Goal: Information Seeking & Learning: Learn about a topic

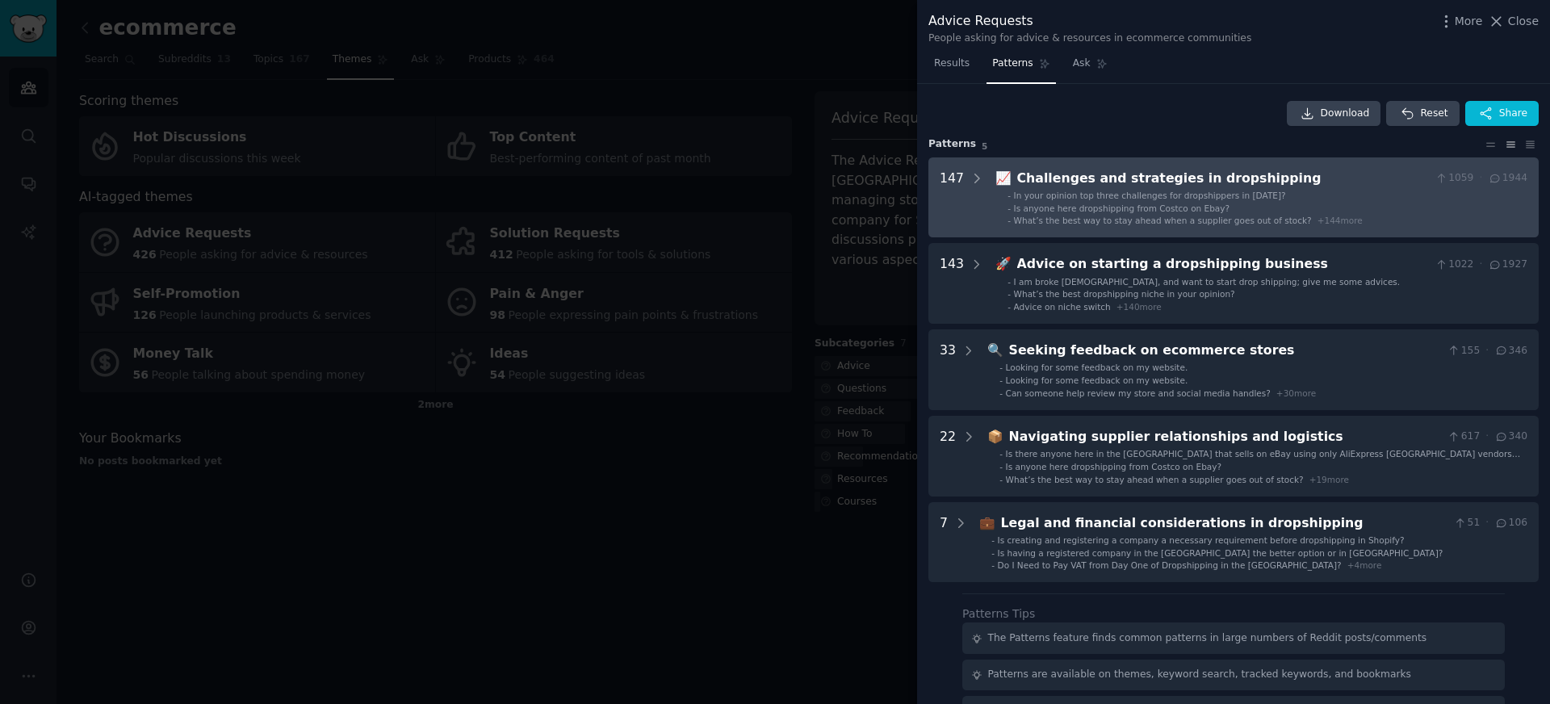
click at [1069, 203] on span "Is anyone here dropshipping from Costco on Ebay?" at bounding box center [1122, 208] width 216 height 10
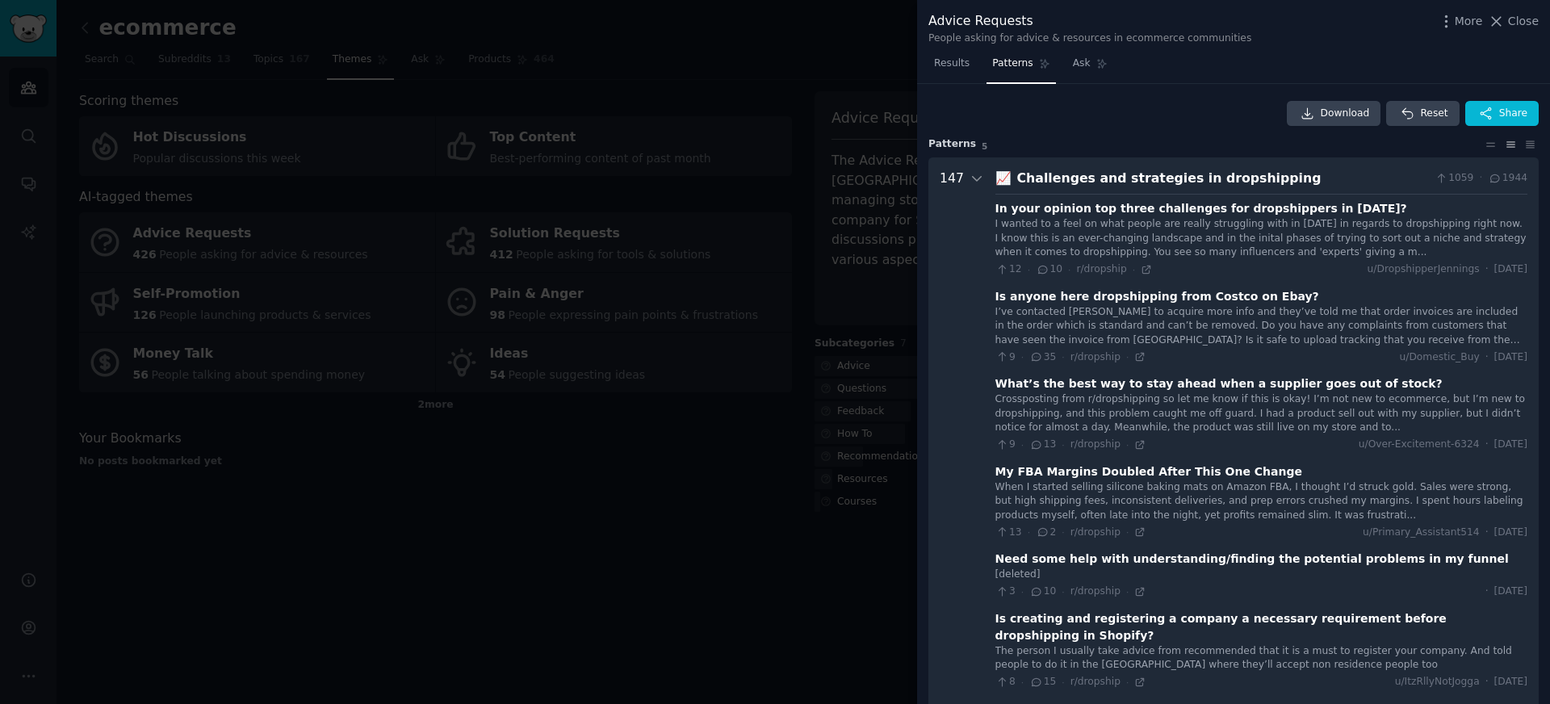
scroll to position [73, 0]
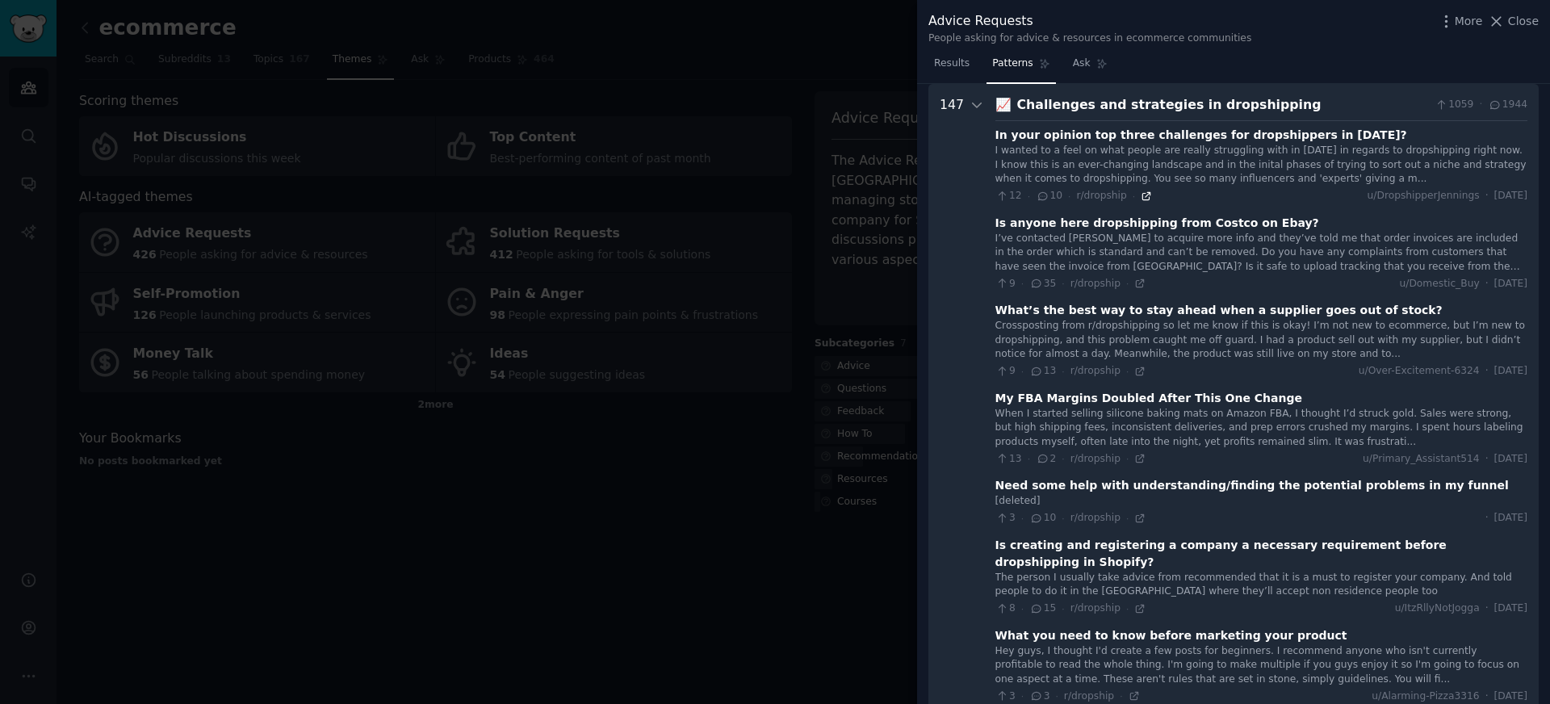
click at [1141, 201] on icon at bounding box center [1146, 196] width 11 height 11
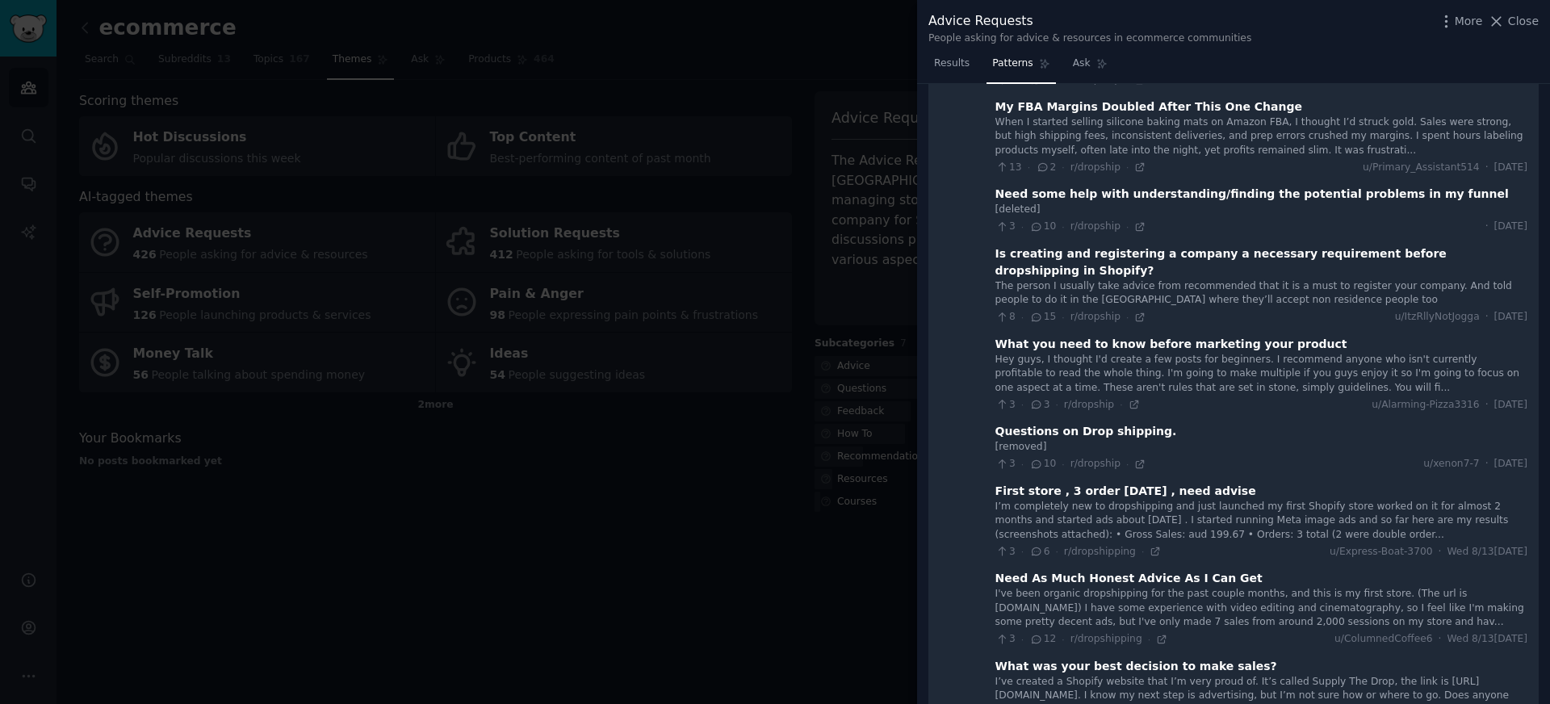
scroll to position [0, 0]
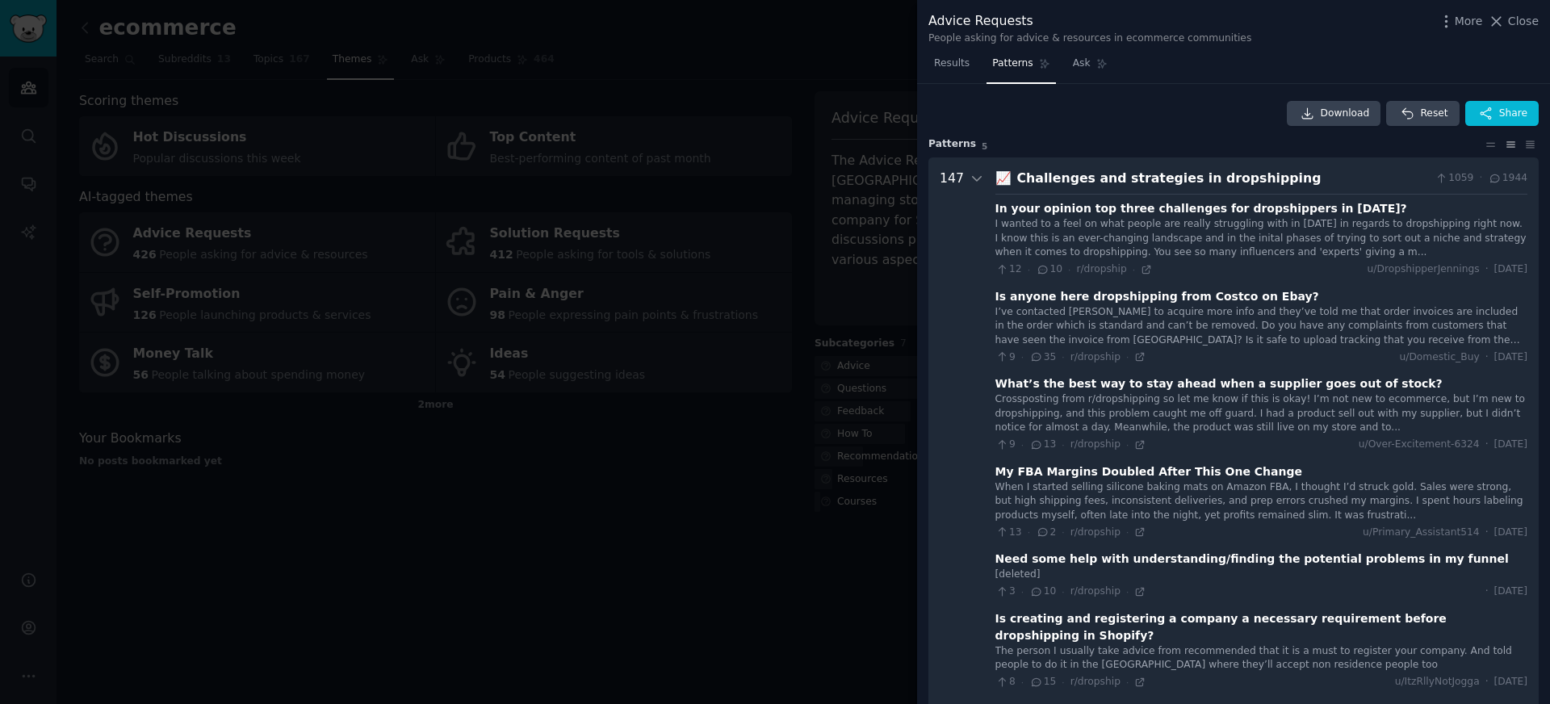
click at [1381, 183] on div "Challenges and strategies in dropshipping" at bounding box center [1223, 179] width 412 height 20
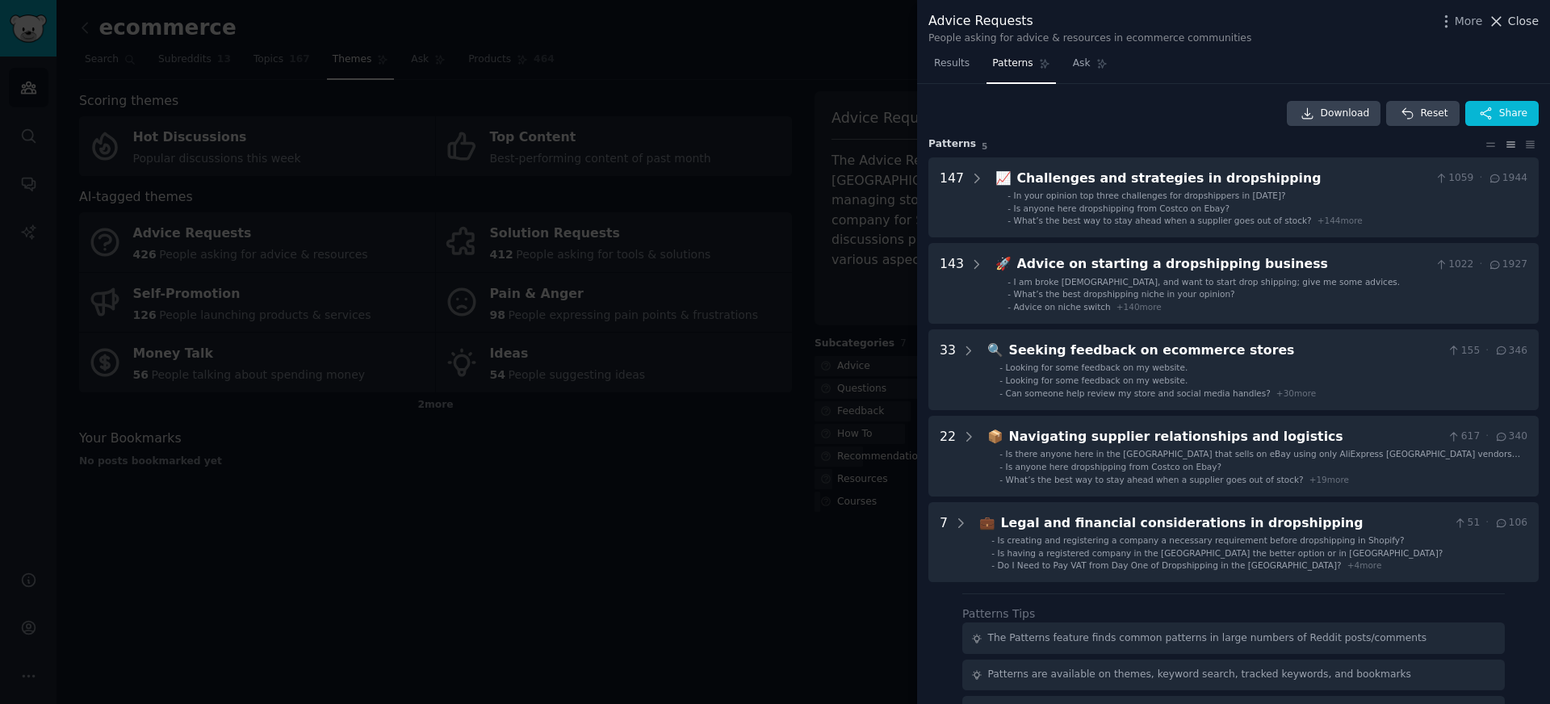
click at [1510, 19] on span "Close" at bounding box center [1523, 21] width 31 height 17
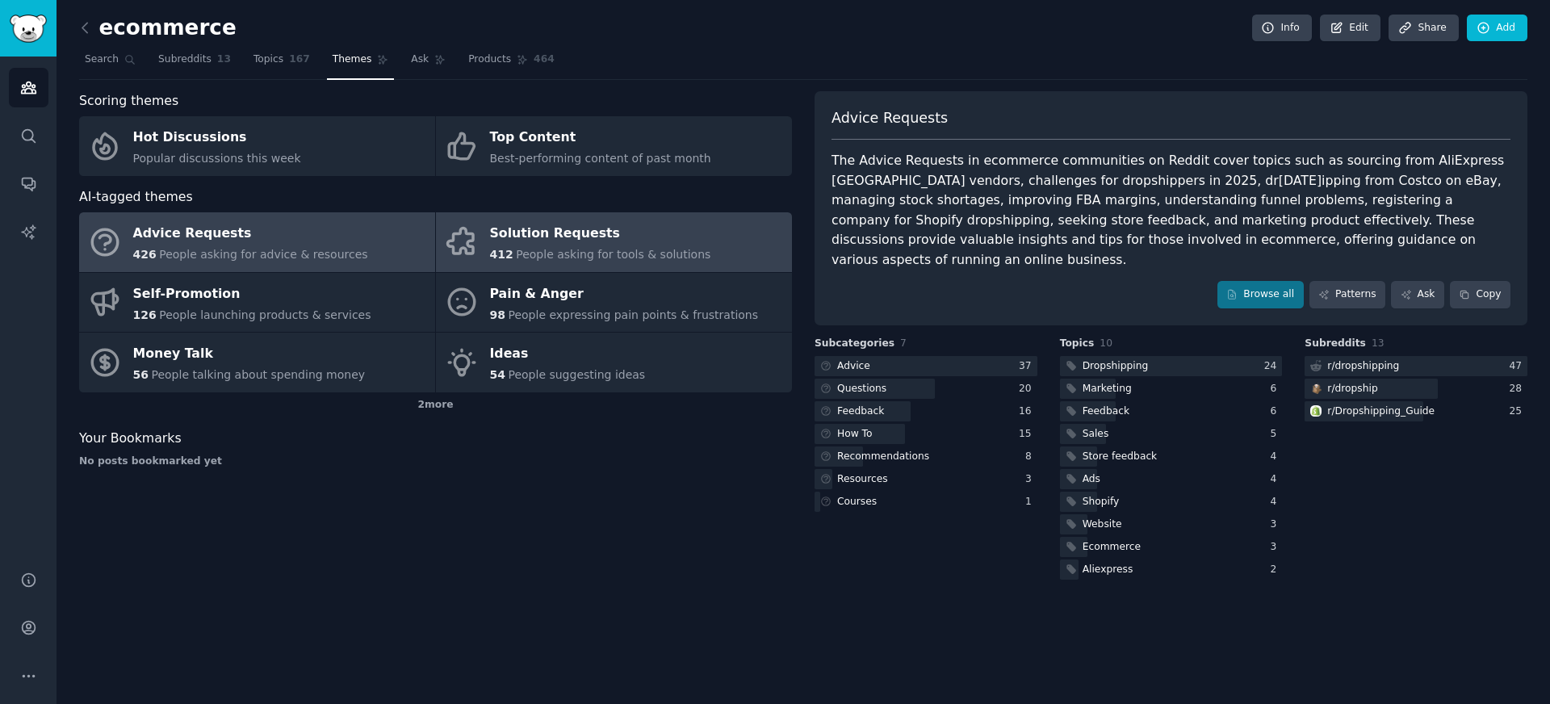
click at [578, 241] on div "Solution Requests" at bounding box center [600, 234] width 221 height 26
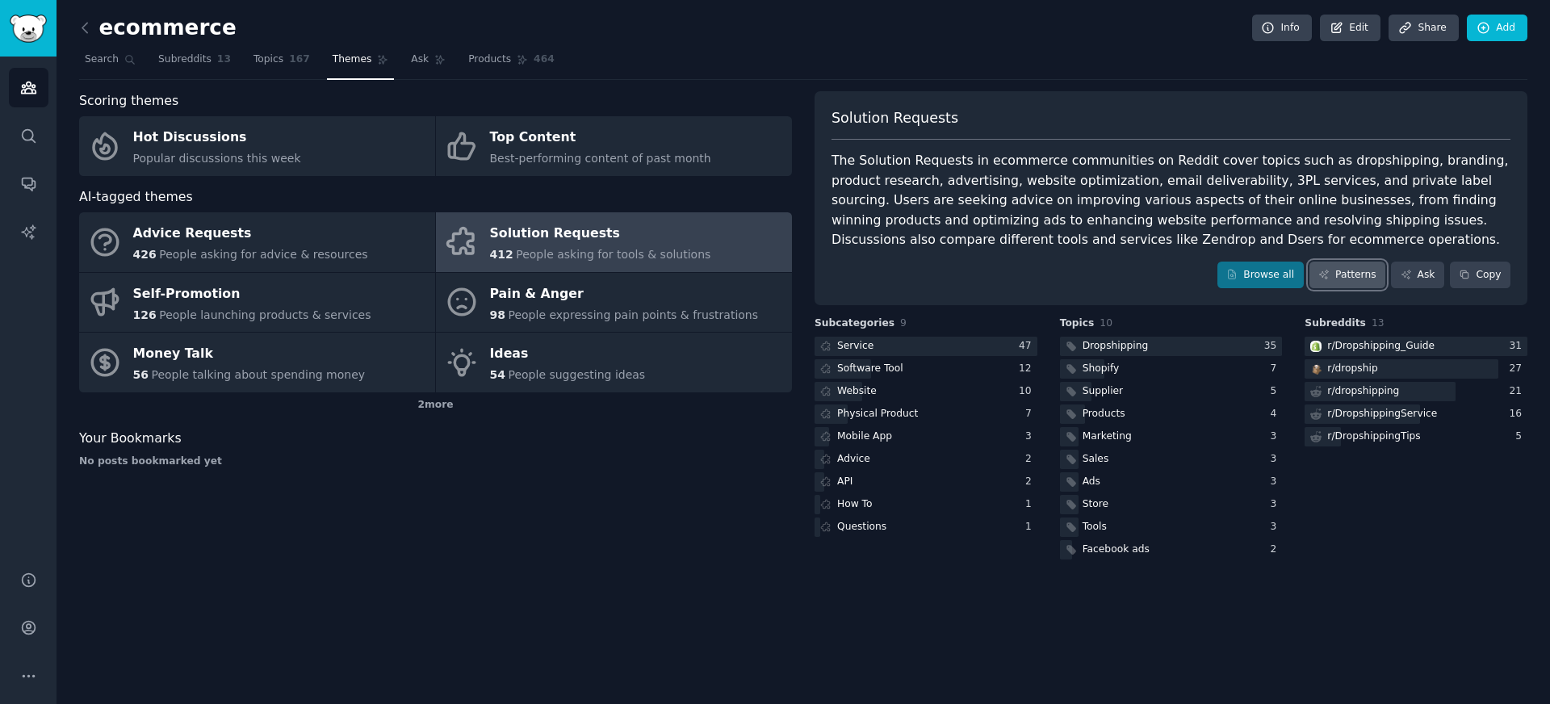
click at [1355, 266] on link "Patterns" at bounding box center [1347, 275] width 76 height 27
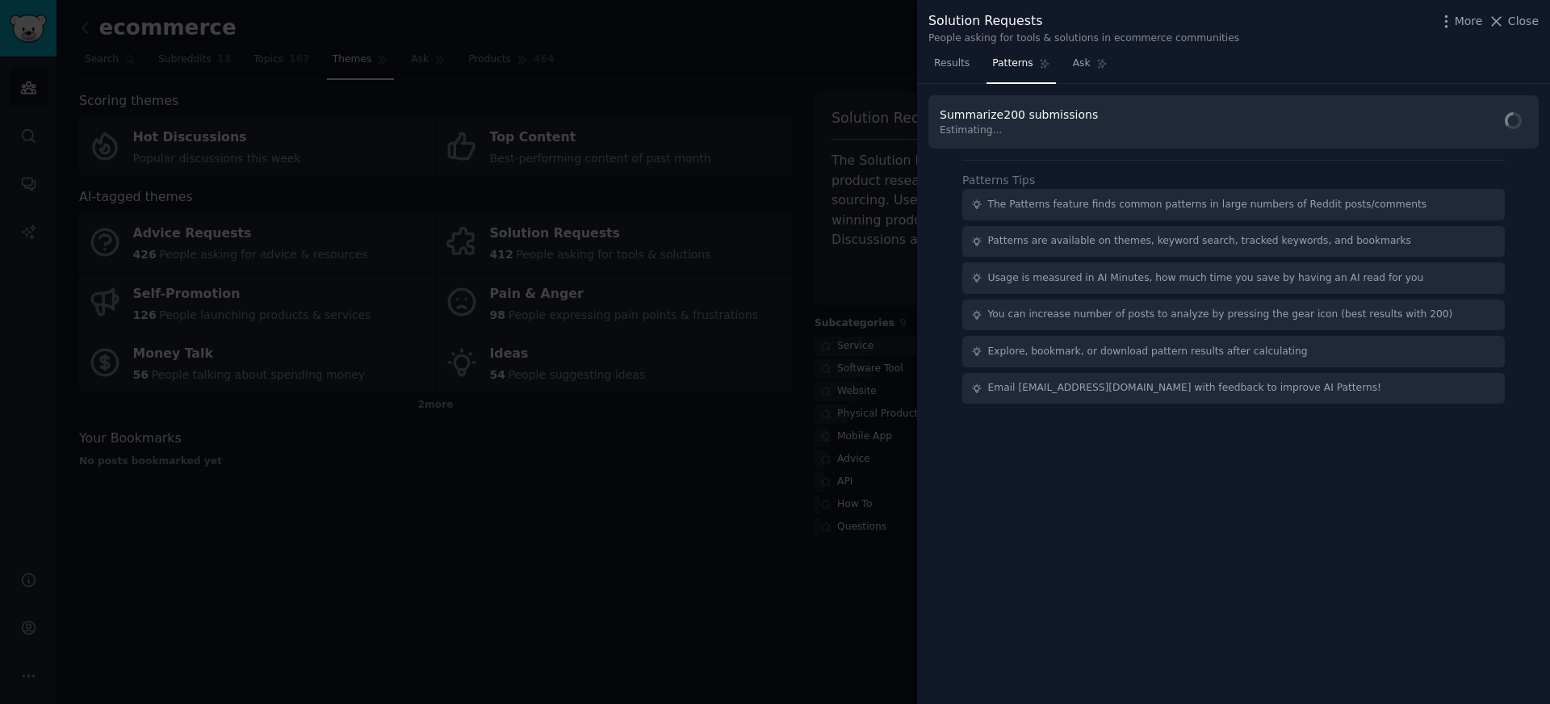
click at [1491, 123] on div "Summarize 200 submissions Estimating..." at bounding box center [1233, 122] width 610 height 54
click at [1499, 127] on div at bounding box center [1513, 122] width 28 height 31
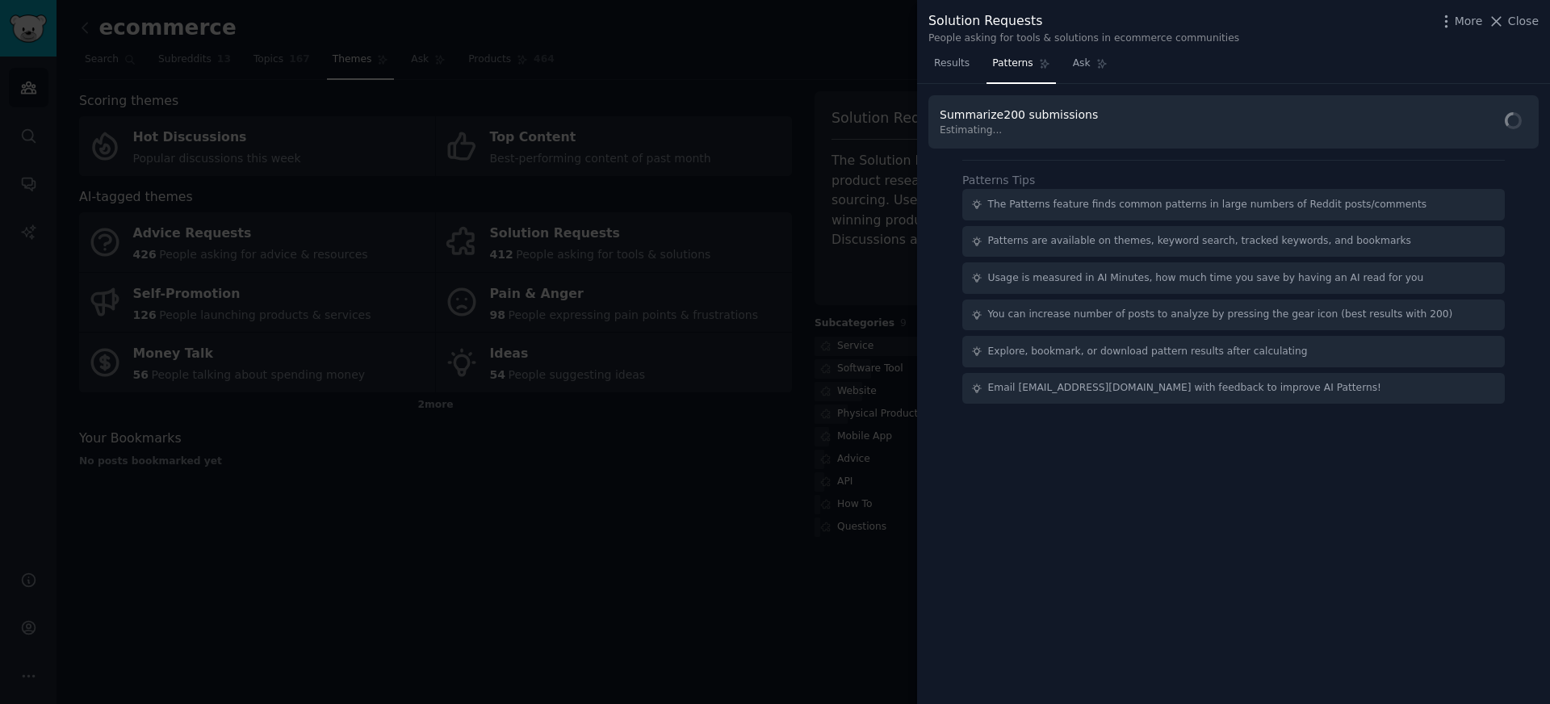
click at [1499, 127] on div at bounding box center [1513, 122] width 28 height 31
click at [1490, 131] on span "Find Patterns" at bounding box center [1482, 123] width 73 height 17
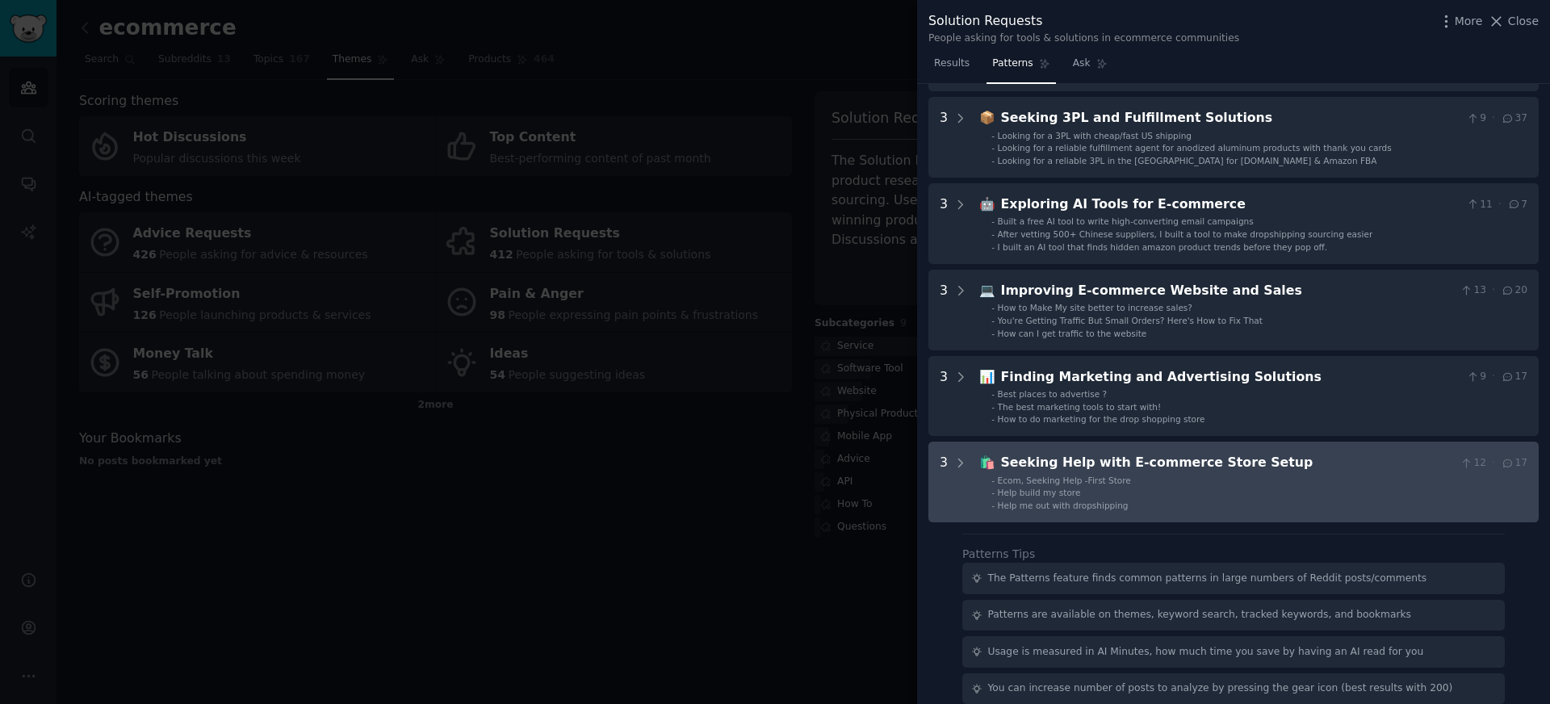
scroll to position [507, 0]
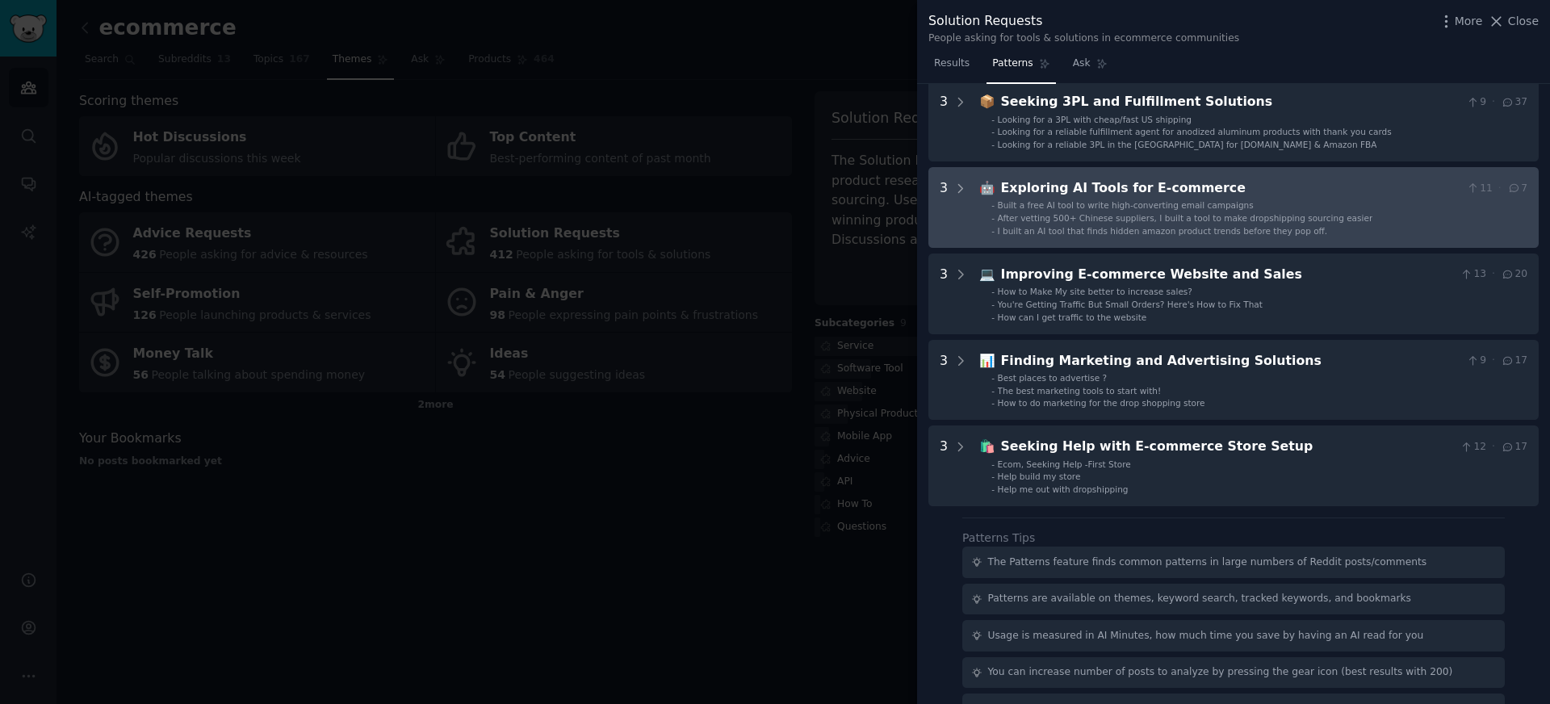
click at [1214, 189] on div "Exploring AI Tools for E-commerce" at bounding box center [1230, 188] width 459 height 20
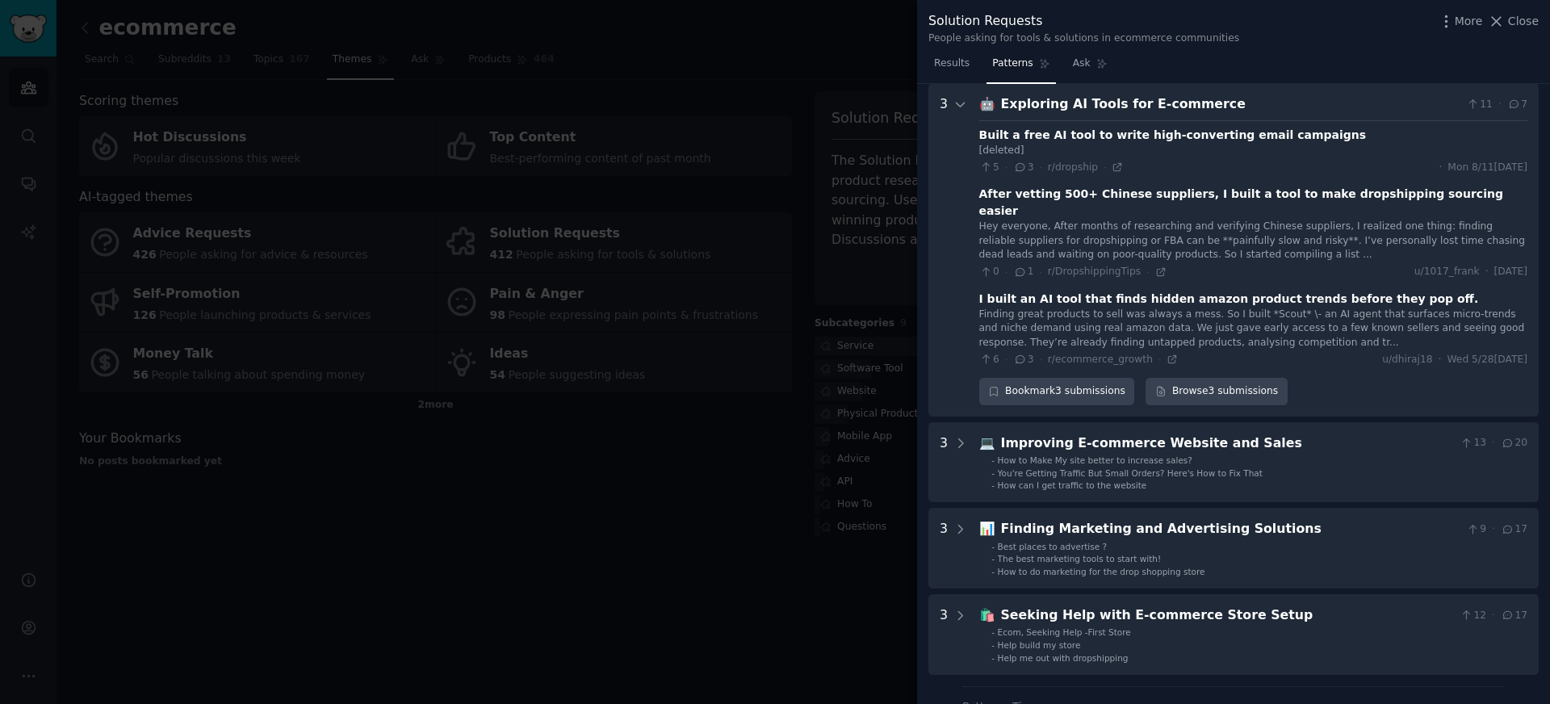
scroll to position [601, 0]
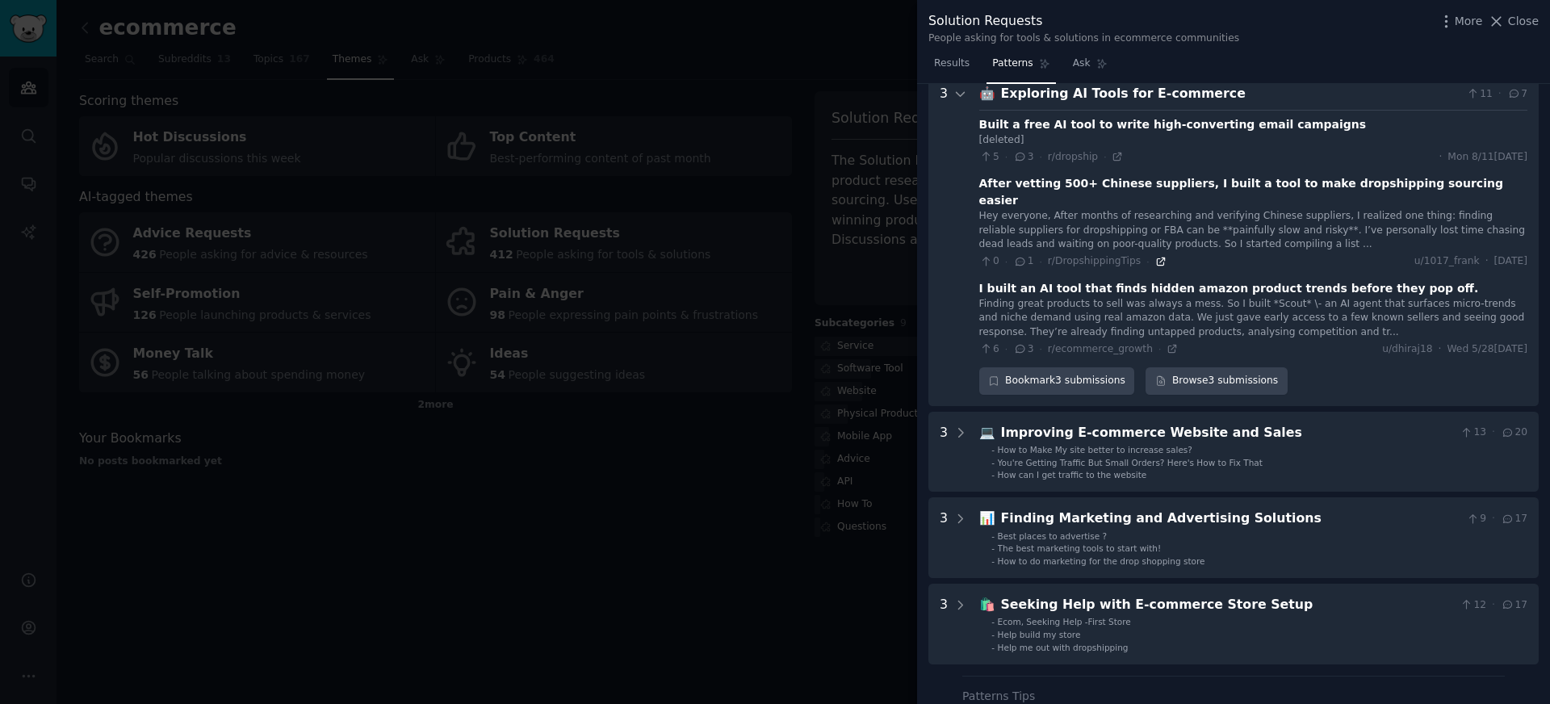
click at [1155, 256] on icon at bounding box center [1160, 261] width 11 height 11
